Goal: Book appointment/travel/reservation

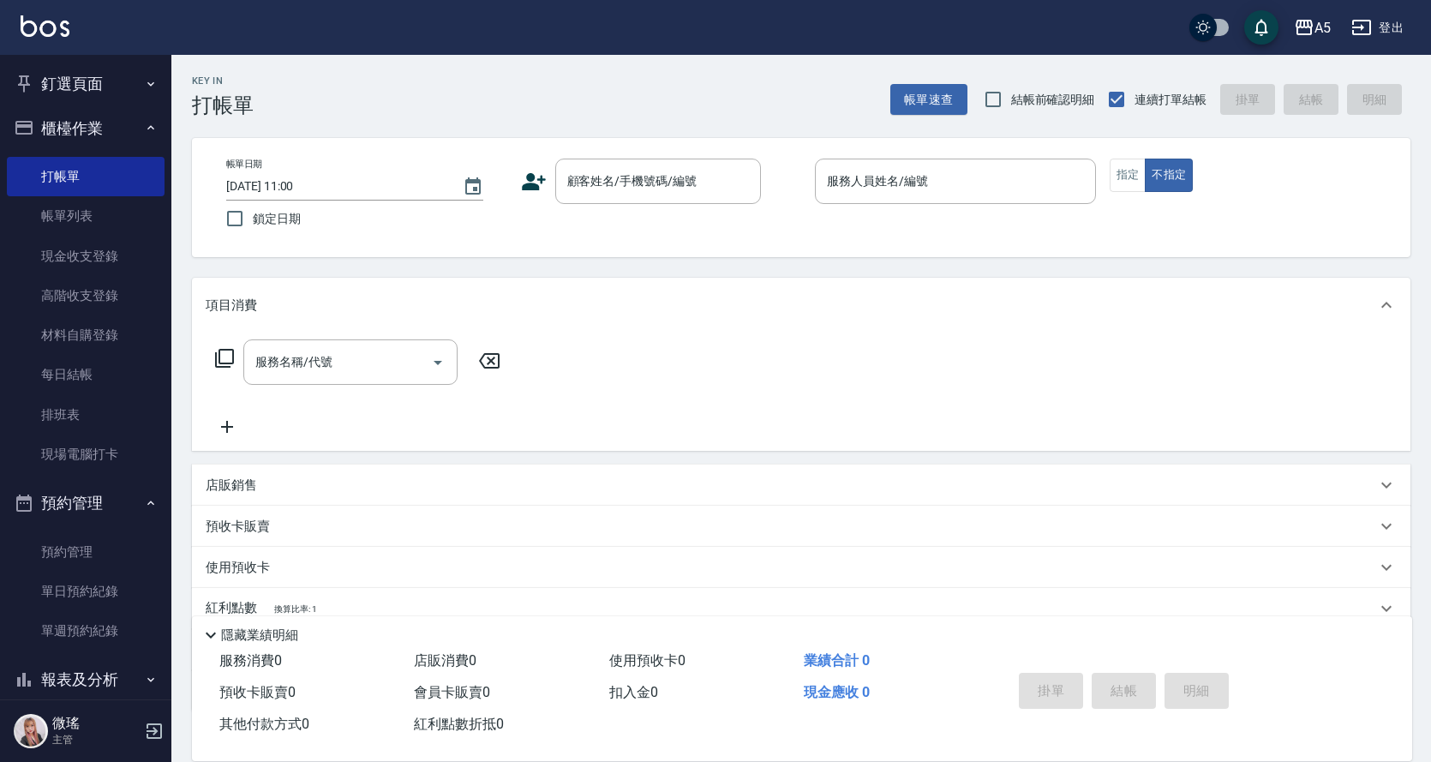
drag, startPoint x: 0, startPoint y: 0, endPoint x: 592, endPoint y: 106, distance: 601.5
click at [606, 105] on div "Key In 打帳單 帳單速查 結帳前確認明細 連續打單結帳 掛單 結帳 明細" at bounding box center [790, 86] width 1239 height 63
drag, startPoint x: 57, startPoint y: 212, endPoint x: 57, endPoint y: 222, distance: 9.4
click at [57, 213] on link "帳單列表" at bounding box center [86, 215] width 158 height 39
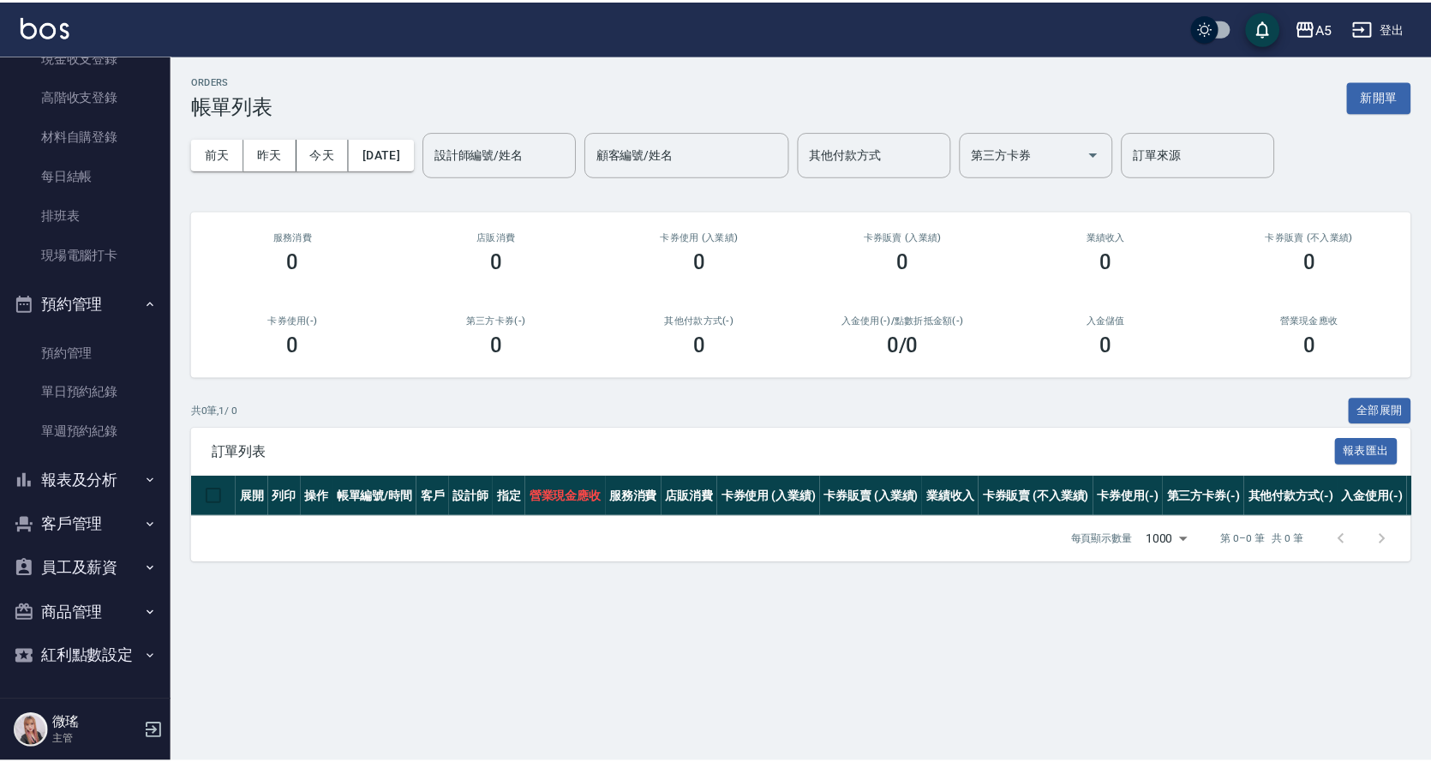
scroll to position [114, 0]
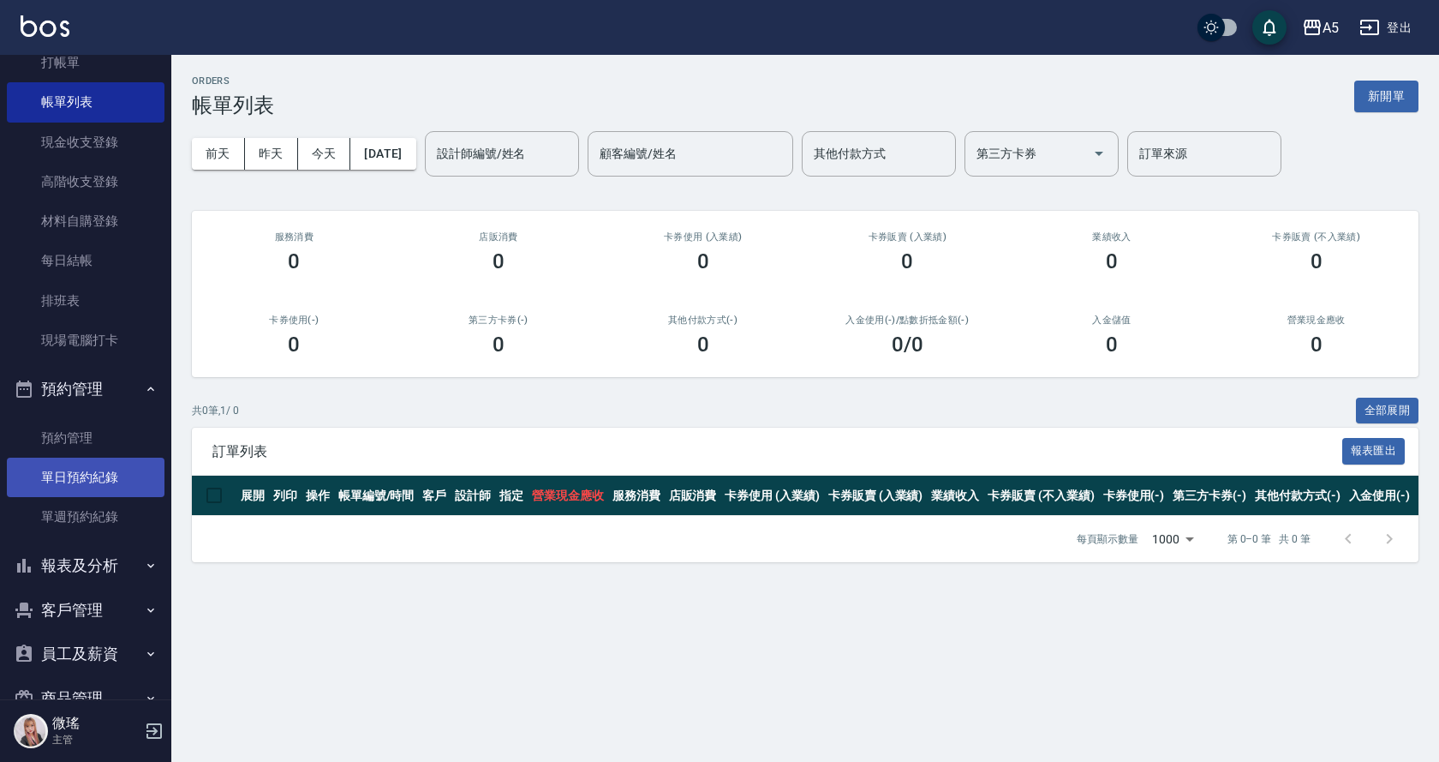
click at [126, 463] on link "單日預約紀錄" at bounding box center [86, 476] width 158 height 39
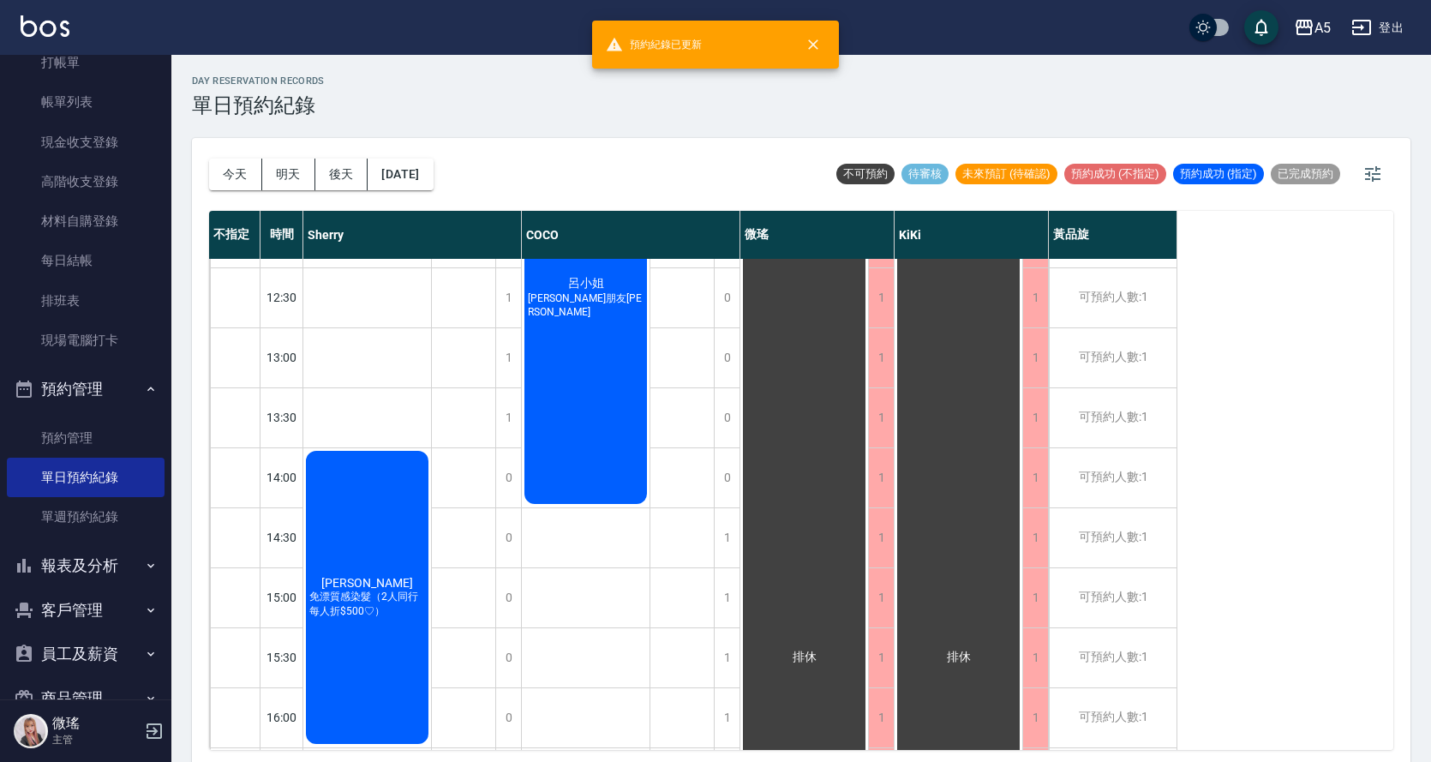
scroll to position [343, 0]
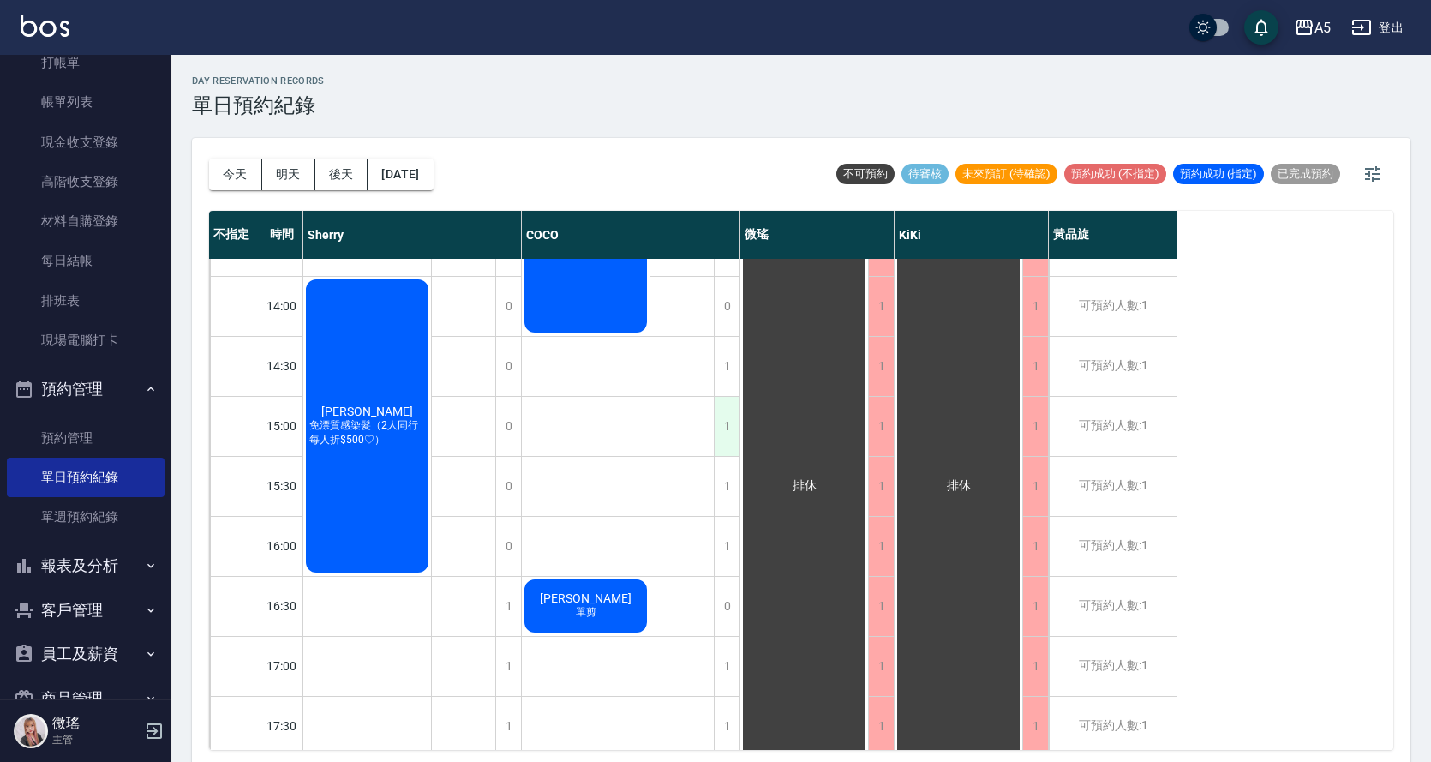
click at [728, 434] on div "1" at bounding box center [727, 426] width 26 height 59
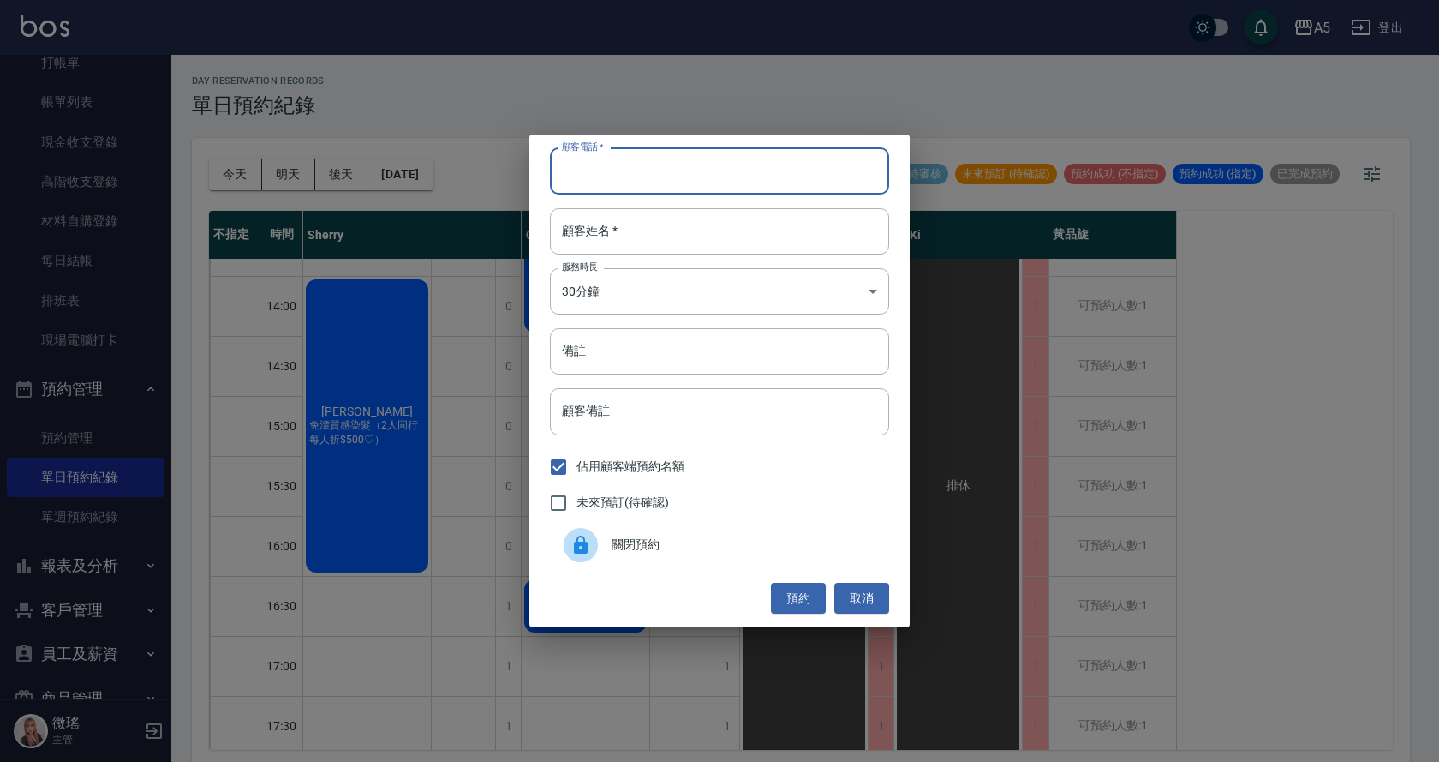
click at [661, 162] on input "顧客電話   *" at bounding box center [719, 171] width 339 height 46
type input "0978157679"
click at [703, 220] on input "顧客姓名   *" at bounding box center [719, 231] width 339 height 46
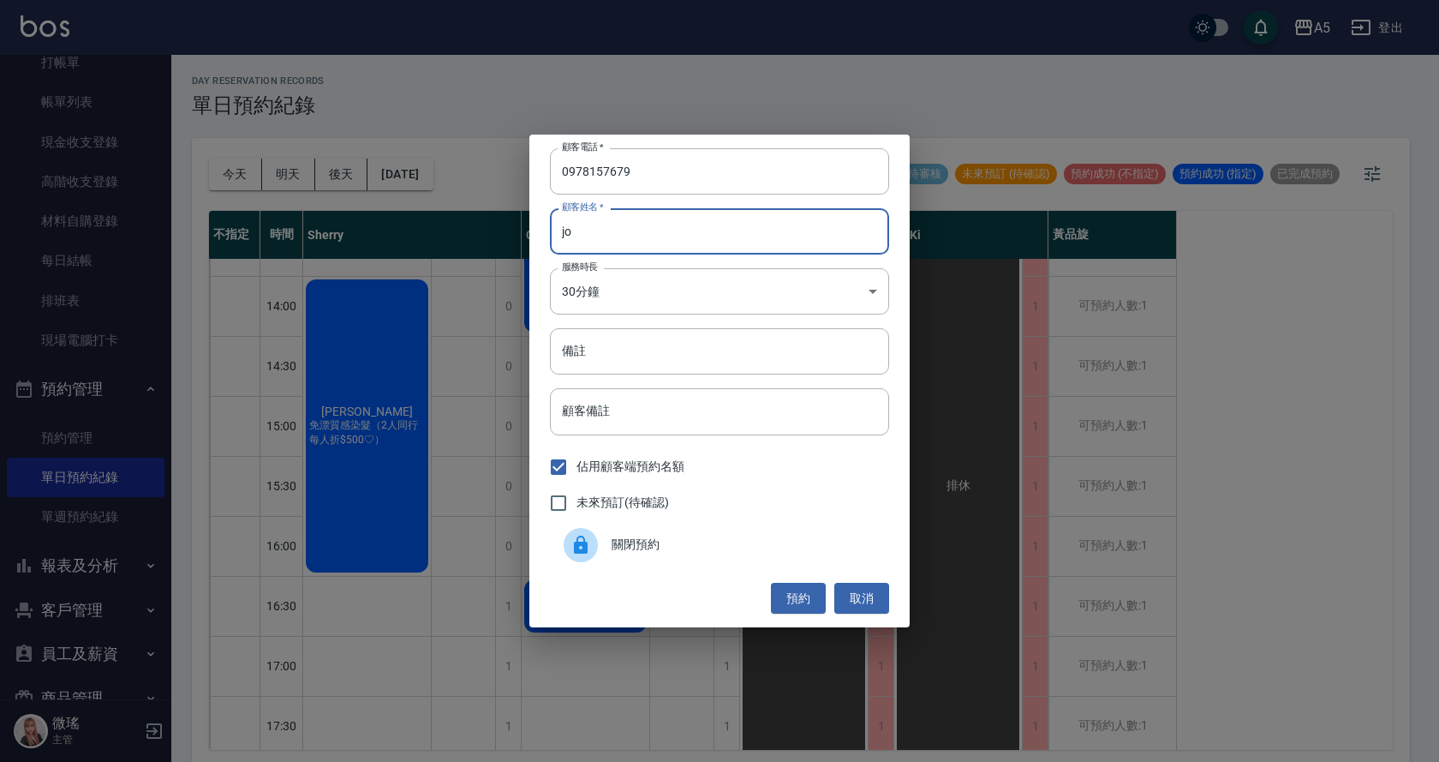
type input "j"
type input "魏"
click at [686, 316] on div "顧客電話   * [PHONE_NUMBER] 顧客電話   * 顧客姓名   * 魏 顧客姓名   * 服務時長 30分鐘 1 服務時長 備註 備註 顧客備…" at bounding box center [719, 381] width 380 height 493
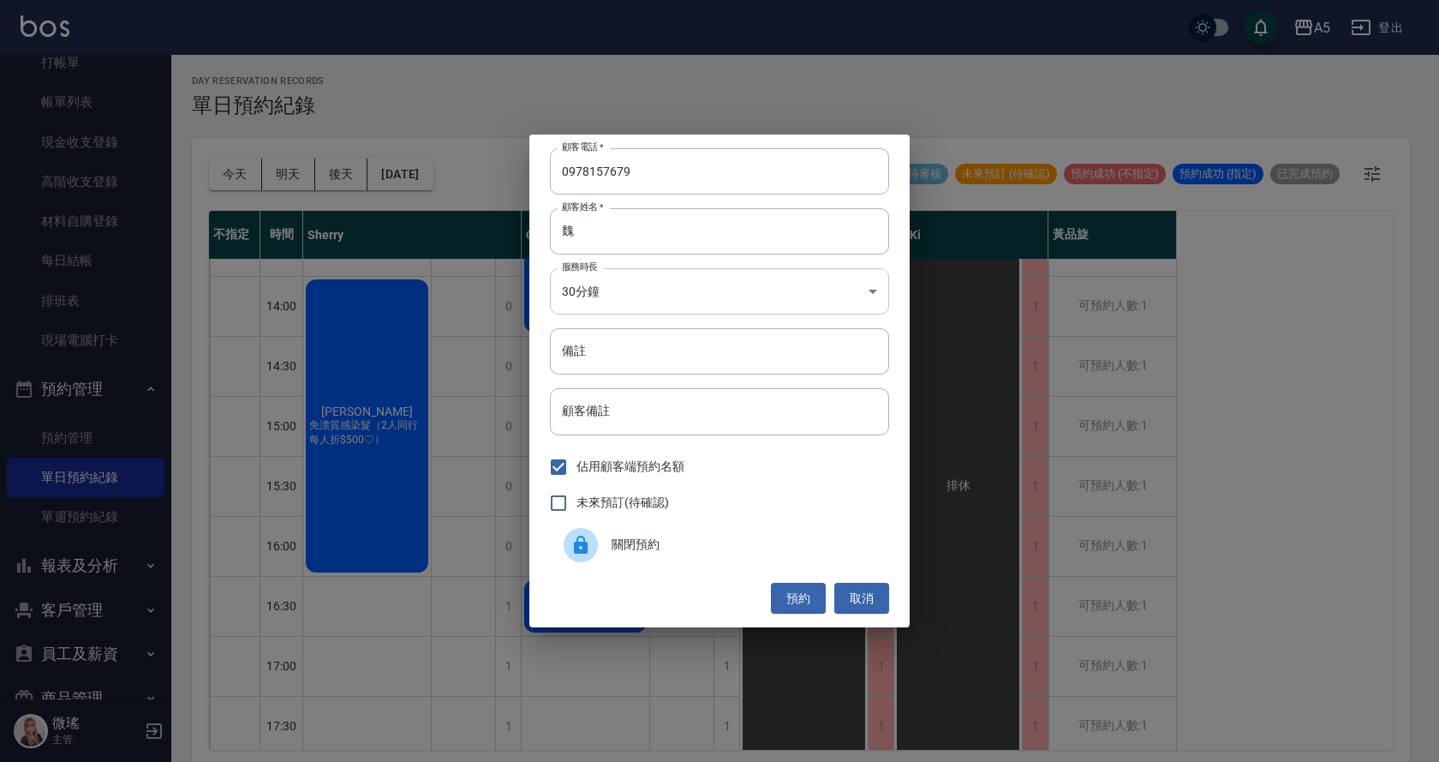
click at [679, 300] on body "A5 登出 釘選頁面 打帳單 店家日報表 設計師日報表 設計師業績月報表 櫃檯作業 打帳單 帳單列表 現金收支登錄 高階收支登錄 材料自購登錄 每日結帳 排班…" at bounding box center [719, 383] width 1439 height 767
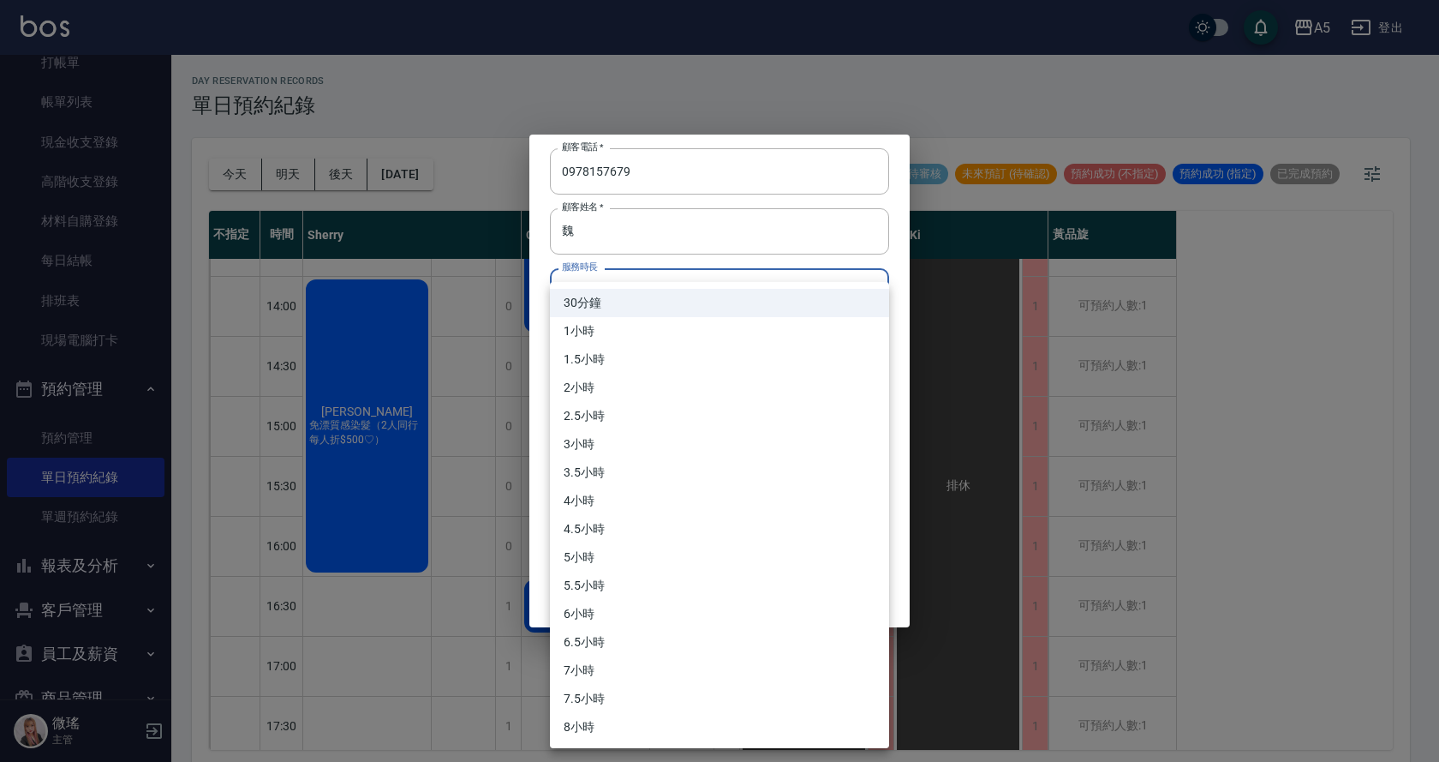
click at [655, 339] on li "1小時" at bounding box center [719, 331] width 339 height 28
type input "2"
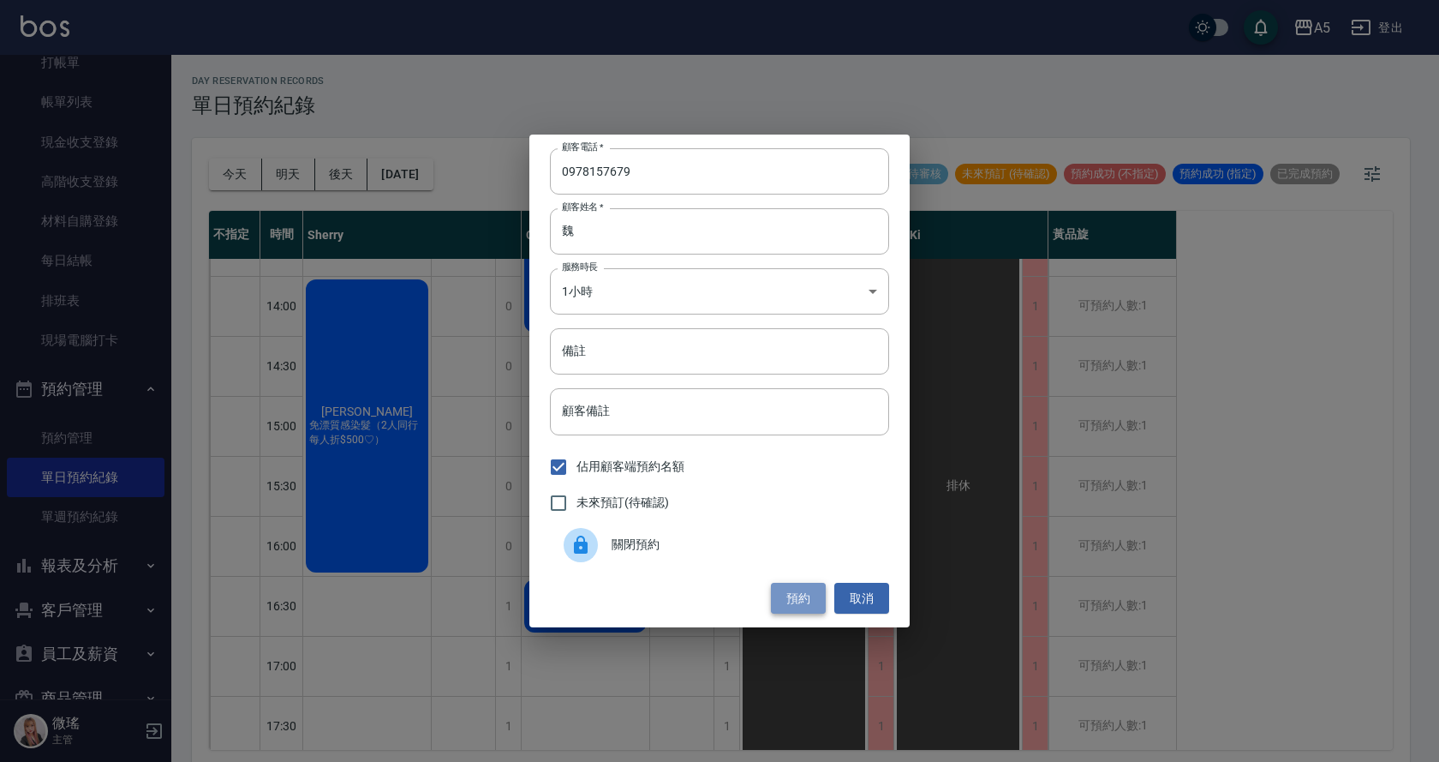
drag, startPoint x: 798, startPoint y: 597, endPoint x: 794, endPoint y: 608, distance: 11.7
click at [798, 598] on button "預約" at bounding box center [798, 599] width 55 height 32
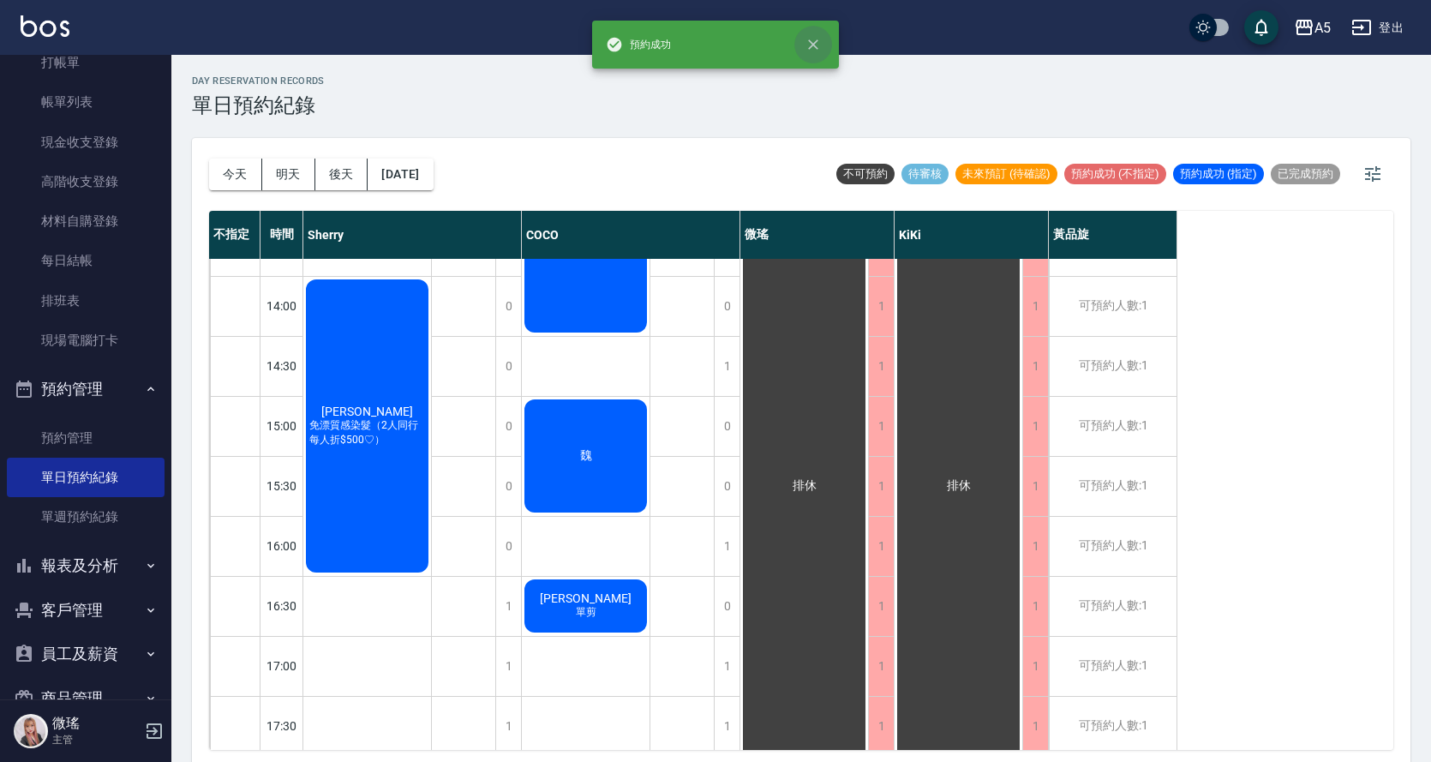
click at [811, 51] on icon "close" at bounding box center [812, 44] width 17 height 17
